Goal: Navigation & Orientation: Find specific page/section

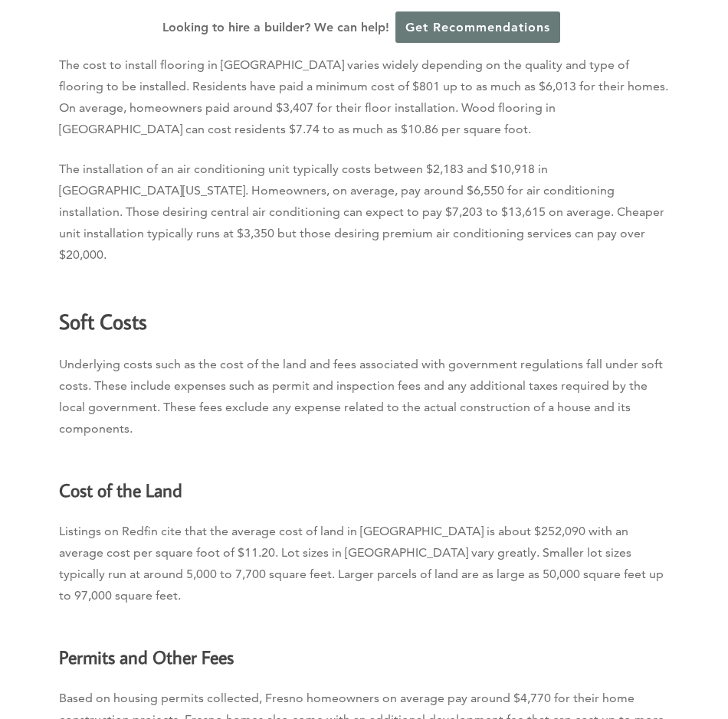
scroll to position [3375, 0]
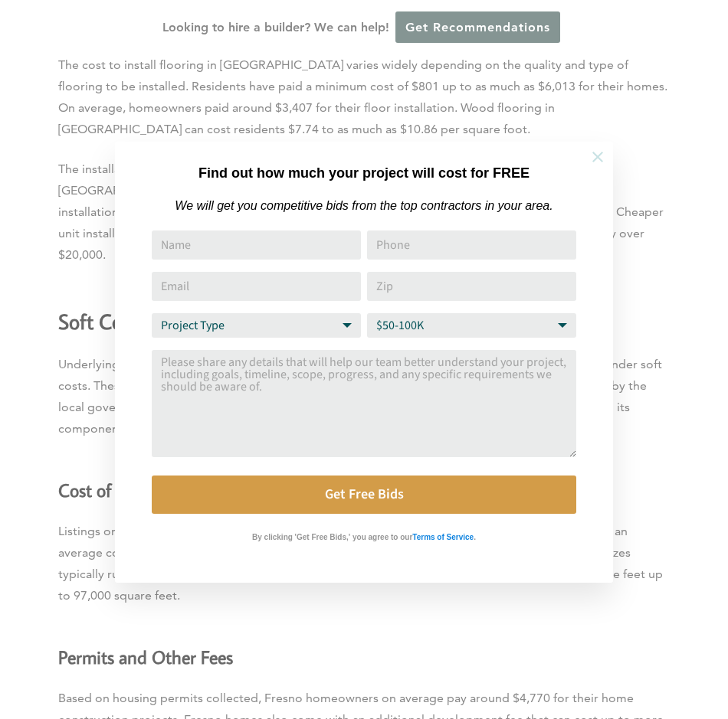
click at [596, 163] on icon at bounding box center [597, 157] width 17 height 17
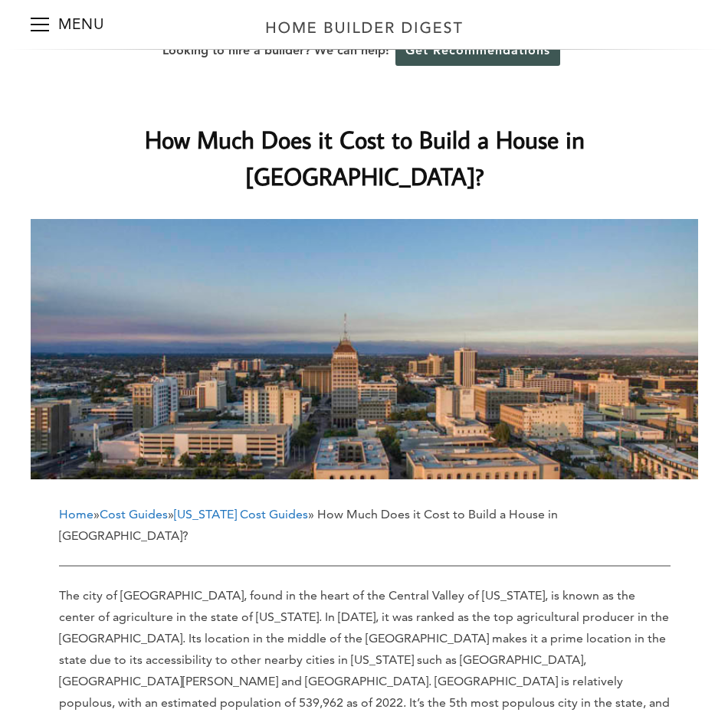
scroll to position [0, 0]
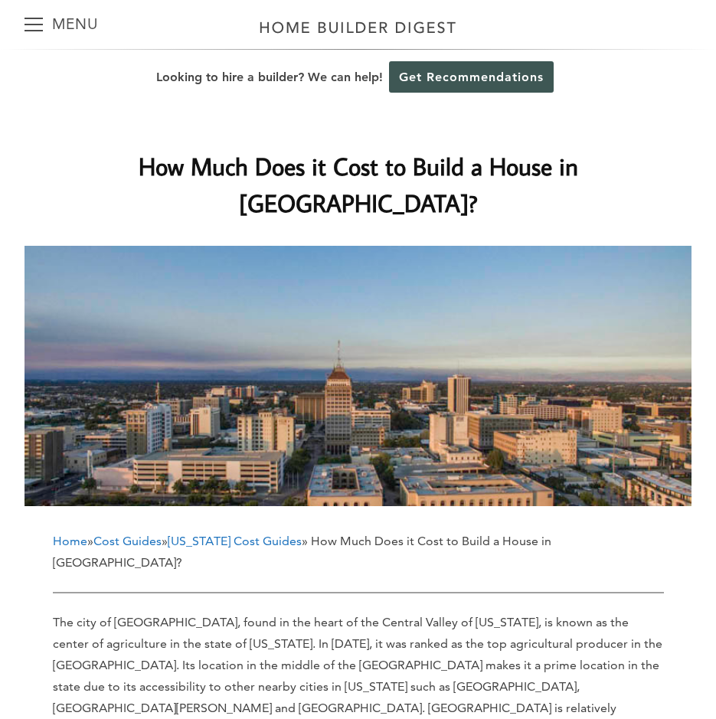
click at [23, 21] on div "Menu Menu" at bounding box center [61, 24] width 123 height 49
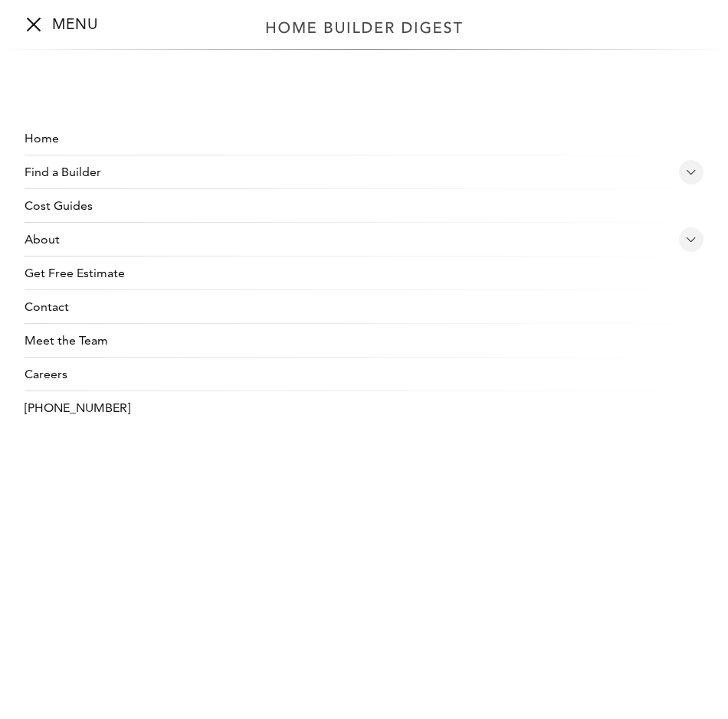
click at [87, 172] on link "Find a Builder" at bounding box center [349, 173] width 648 height 34
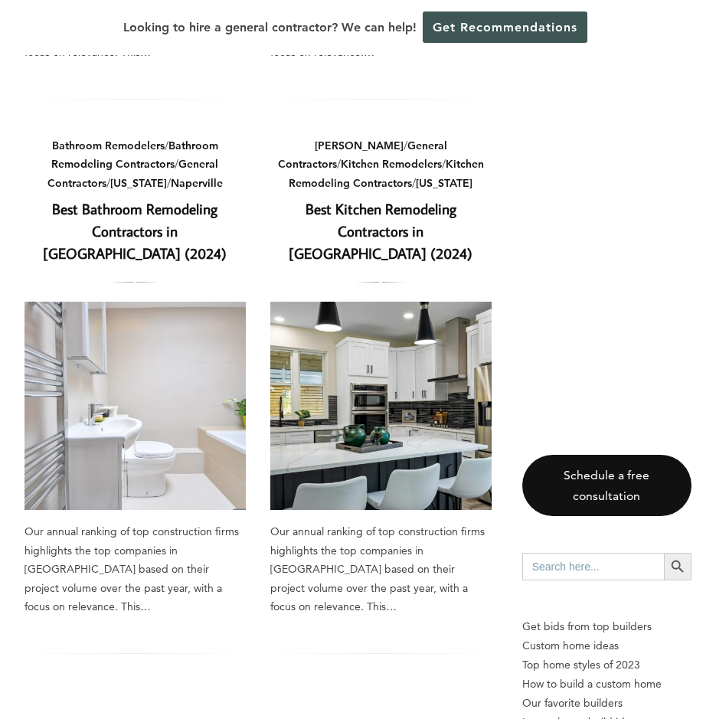
scroll to position [2375, 0]
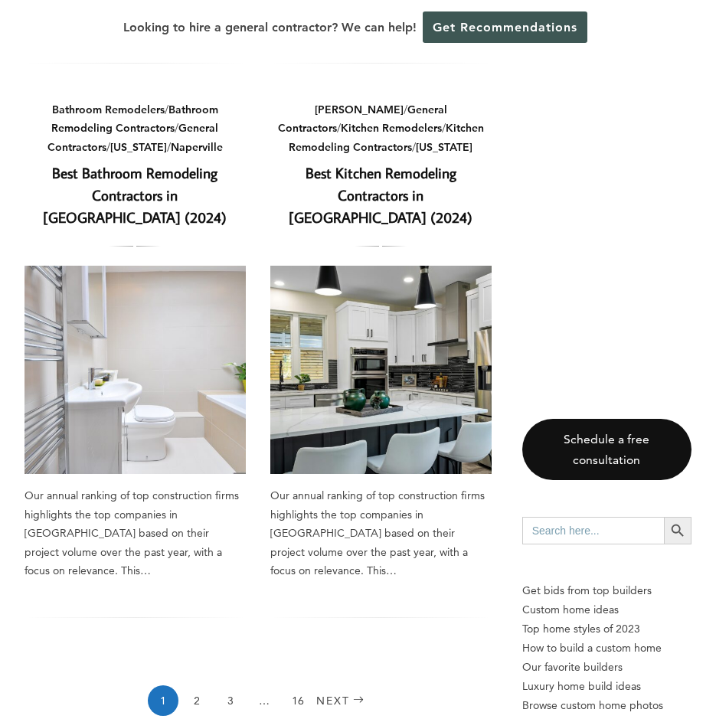
click at [550, 517] on input "Search for:" at bounding box center [593, 531] width 142 height 28
click at [653, 517] on input "Search for:" at bounding box center [593, 531] width 142 height 28
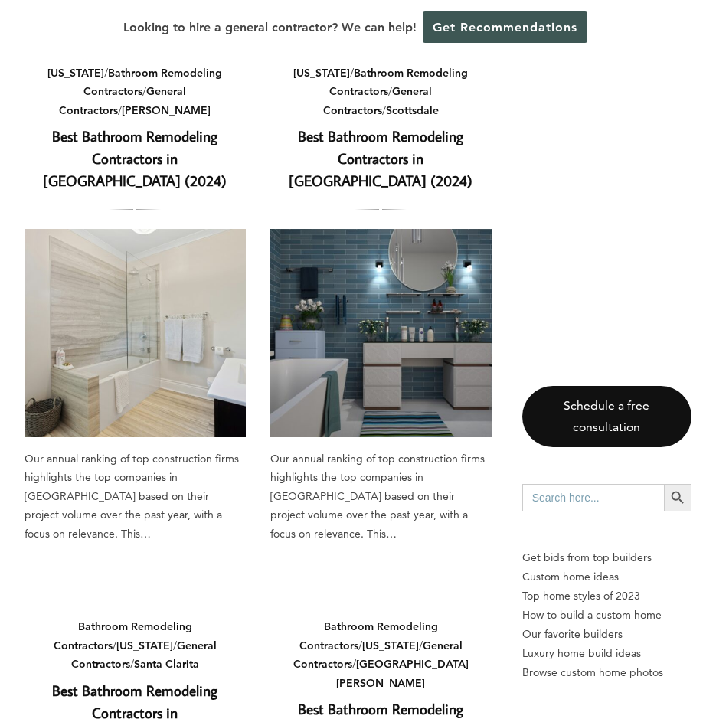
scroll to position [0, 0]
